Goal: Find contact information: Obtain details needed to contact an individual or organization

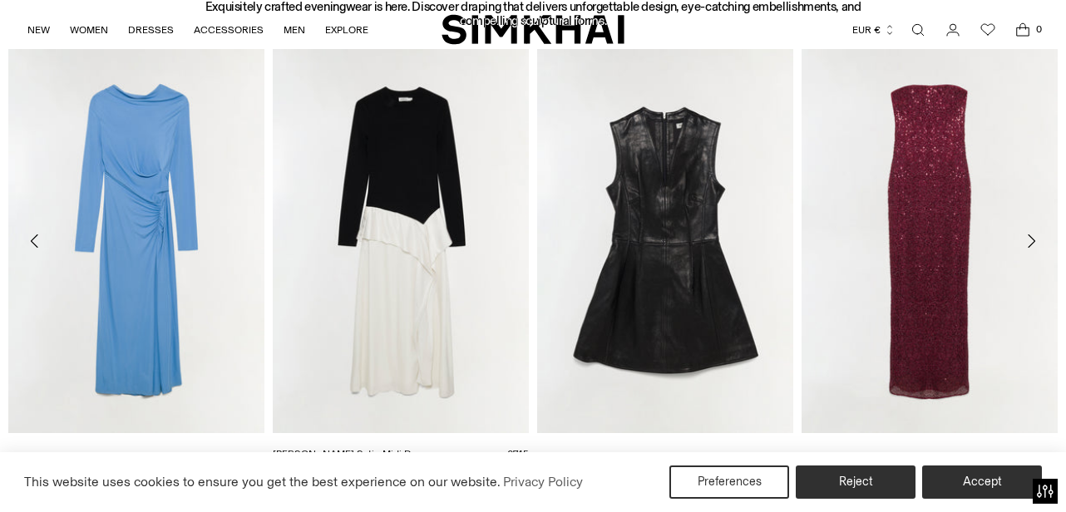
scroll to position [750, 0]
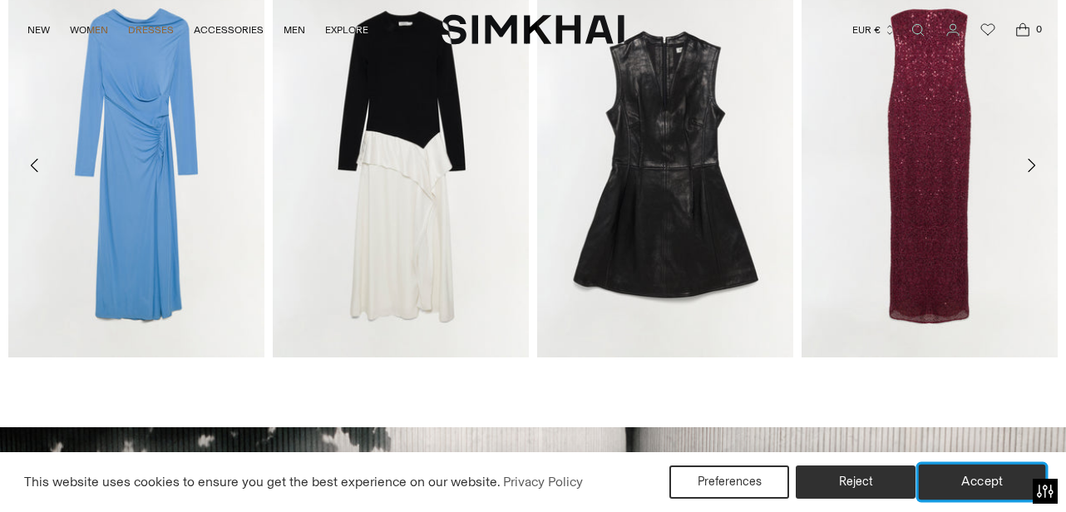
click at [968, 481] on button "Accept" at bounding box center [982, 482] width 127 height 35
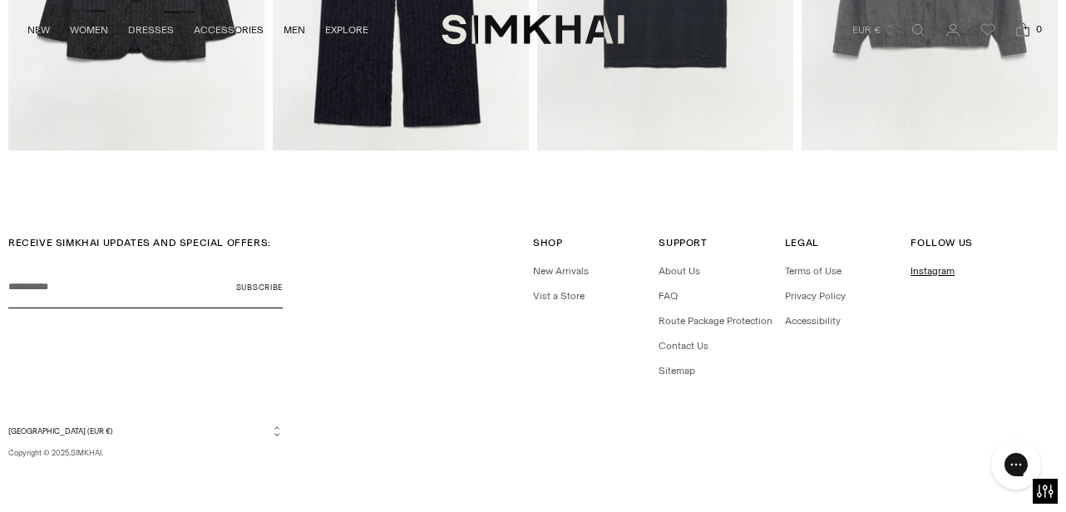
scroll to position [0, 0]
click at [937, 268] on link "Instagram" at bounding box center [933, 271] width 44 height 12
click at [685, 345] on link "Contact Us" at bounding box center [684, 346] width 50 height 12
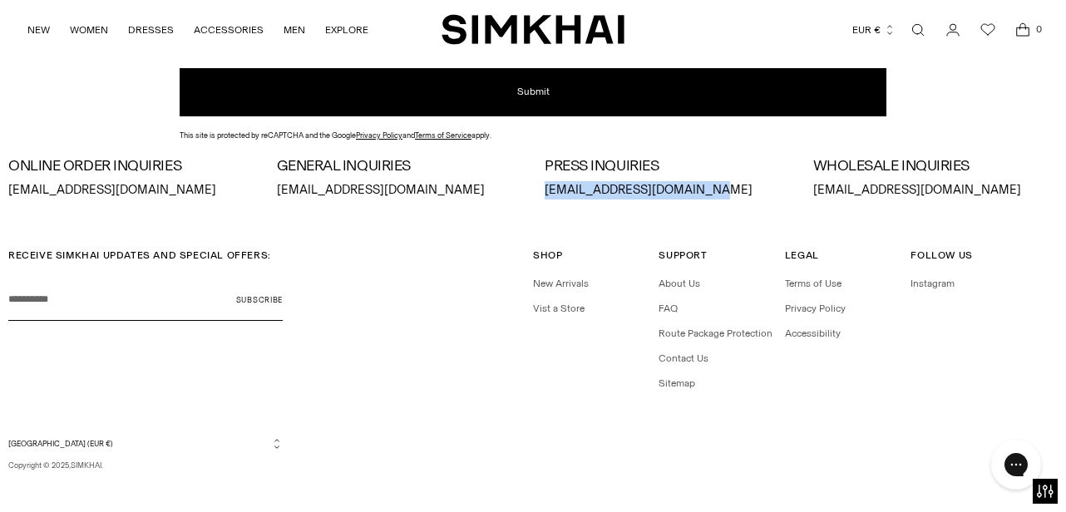
drag, startPoint x: 545, startPoint y: 191, endPoint x: 715, endPoint y: 189, distance: 170.5
click at [715, 189] on p "press@jonathansimkhai.com" at bounding box center [667, 190] width 245 height 18
copy p "press@jonathansimkhai.com"
